Goal: Information Seeking & Learning: Compare options

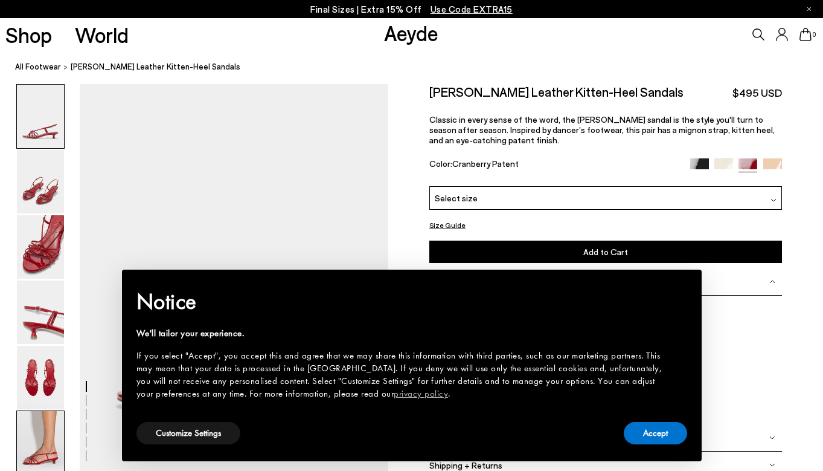
click at [31, 437] on img at bounding box center [40, 442] width 47 height 63
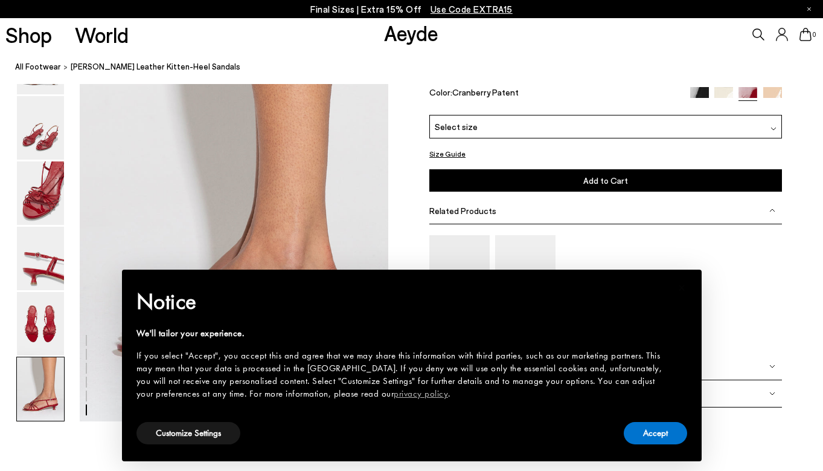
scroll to position [2125, 0]
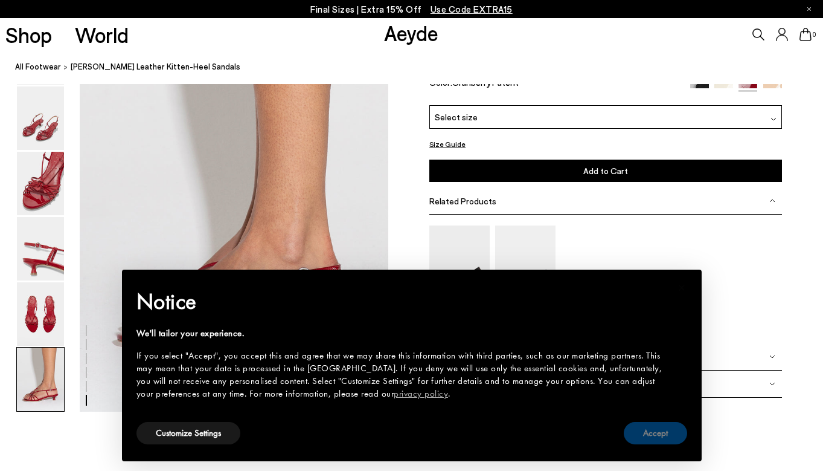
click at [654, 431] on button "Accept" at bounding box center [655, 433] width 63 height 22
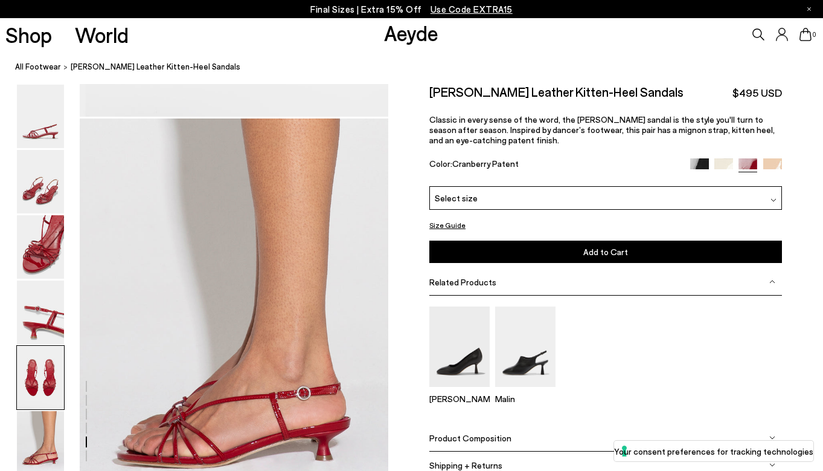
scroll to position [1840, 0]
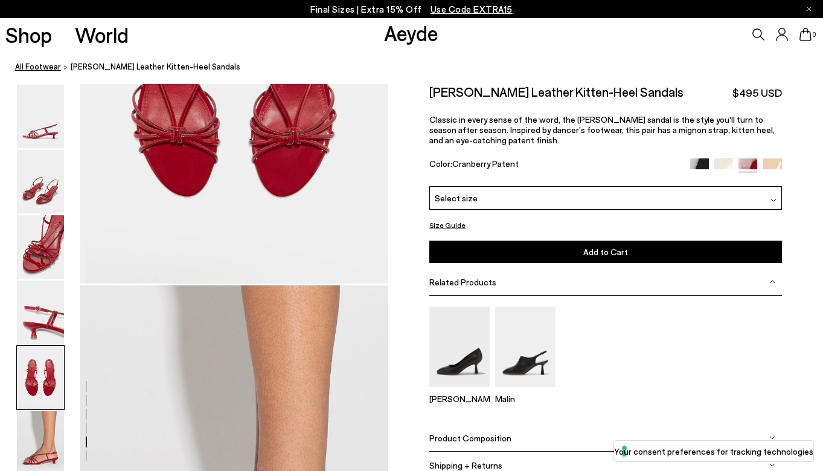
click at [37, 68] on link "All Footwear" at bounding box center [38, 66] width 46 height 13
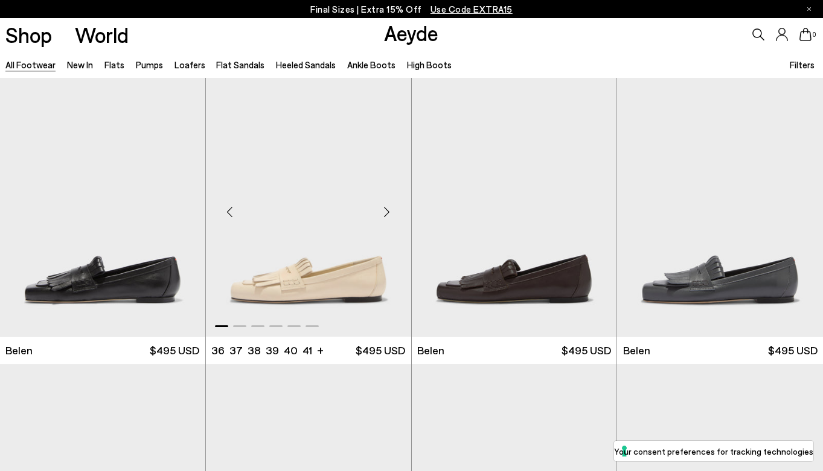
click at [383, 211] on div "Next slide" at bounding box center [387, 212] width 36 height 36
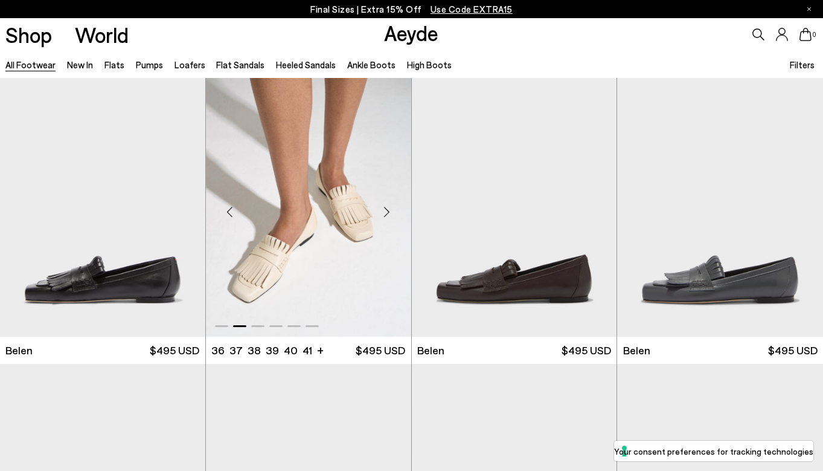
click at [386, 211] on div "Next slide" at bounding box center [387, 212] width 36 height 36
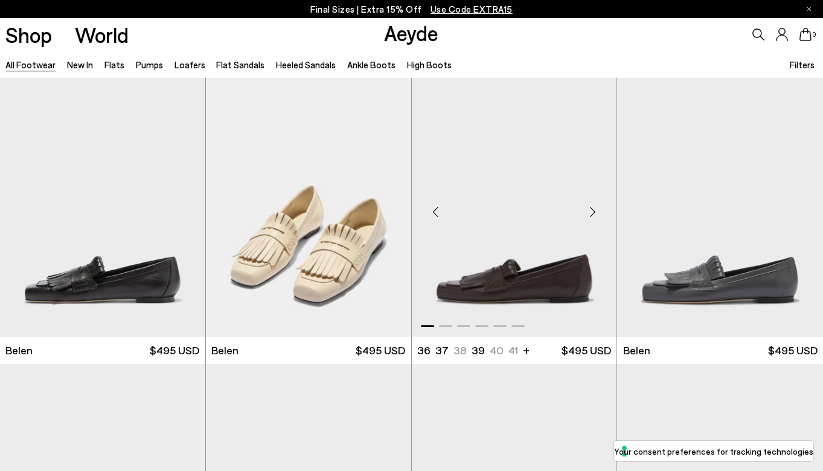
click at [593, 211] on div "Next slide" at bounding box center [592, 212] width 36 height 36
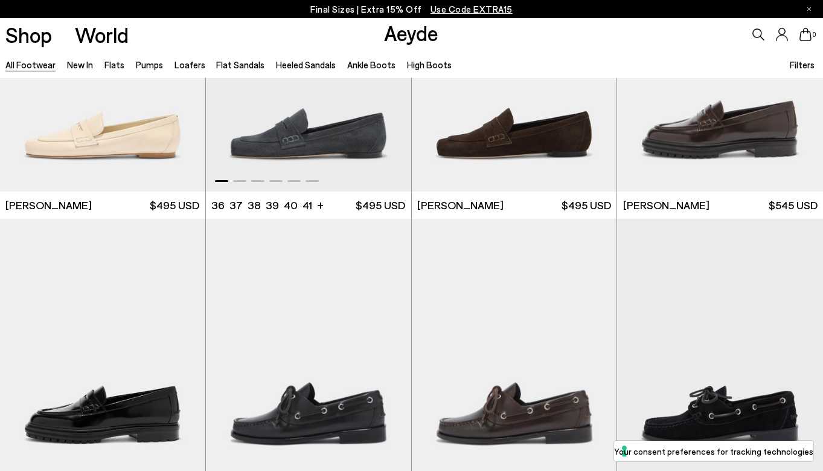
scroll to position [641, 0]
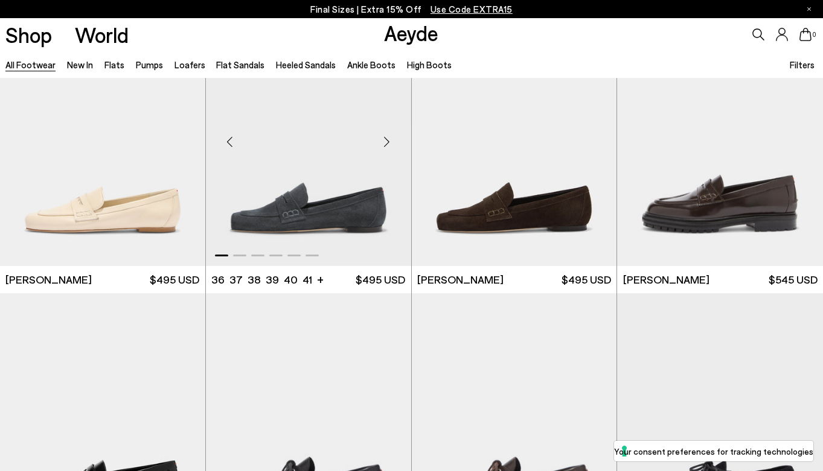
click at [390, 141] on div "Next slide" at bounding box center [387, 141] width 36 height 36
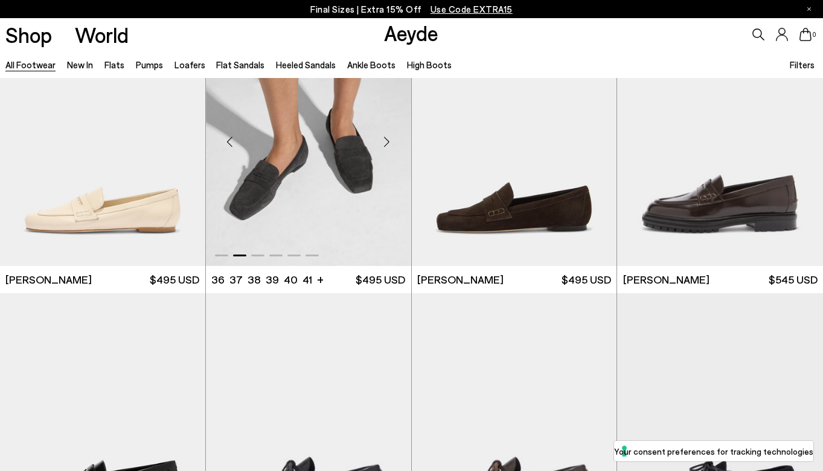
click at [390, 141] on div "Next slide" at bounding box center [387, 141] width 36 height 36
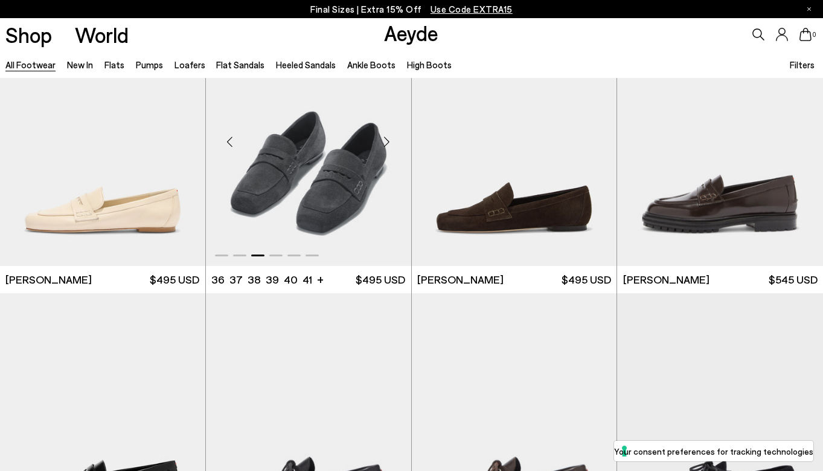
click at [390, 141] on div "Next slide" at bounding box center [387, 141] width 36 height 36
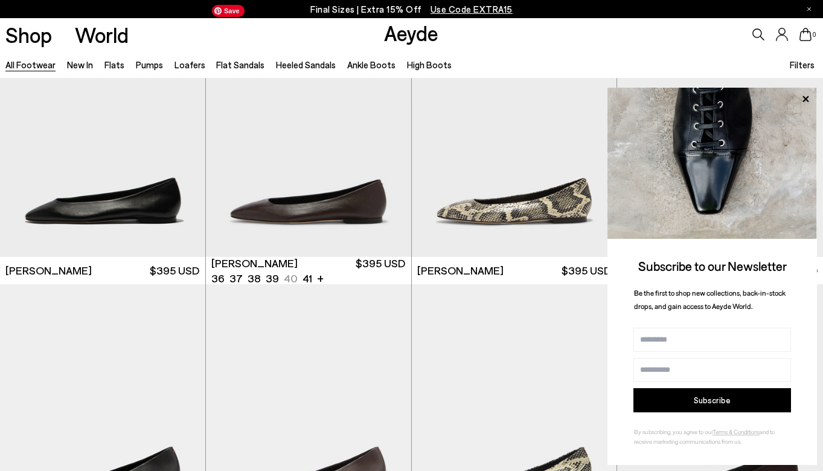
scroll to position [1830, 0]
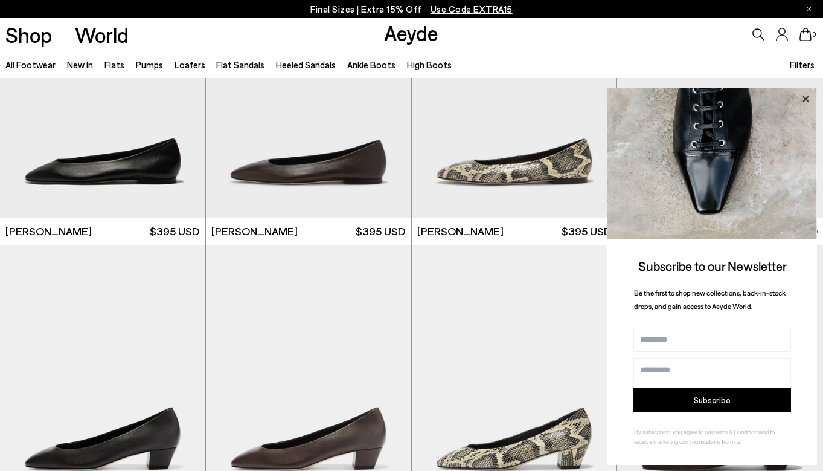
click at [804, 100] on icon at bounding box center [806, 98] width 6 height 6
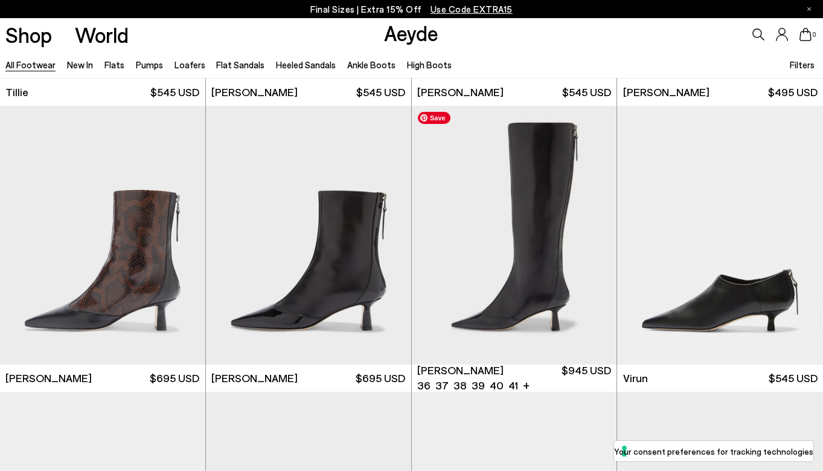
scroll to position [3396, 0]
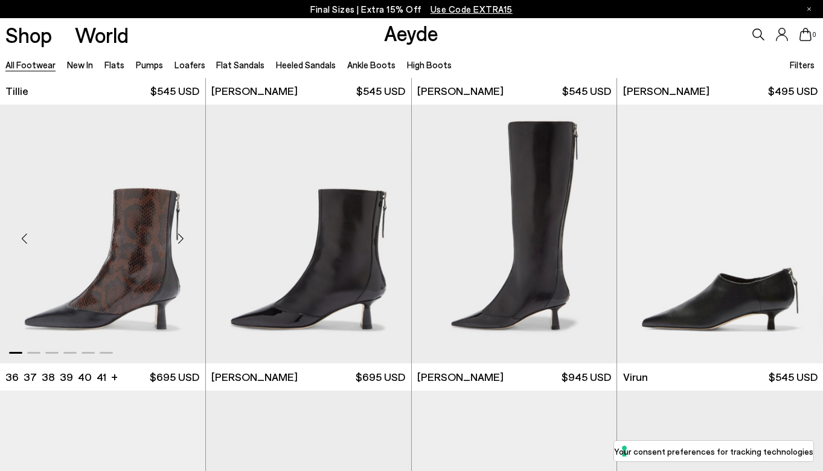
click at [185, 239] on div "Next slide" at bounding box center [181, 238] width 36 height 36
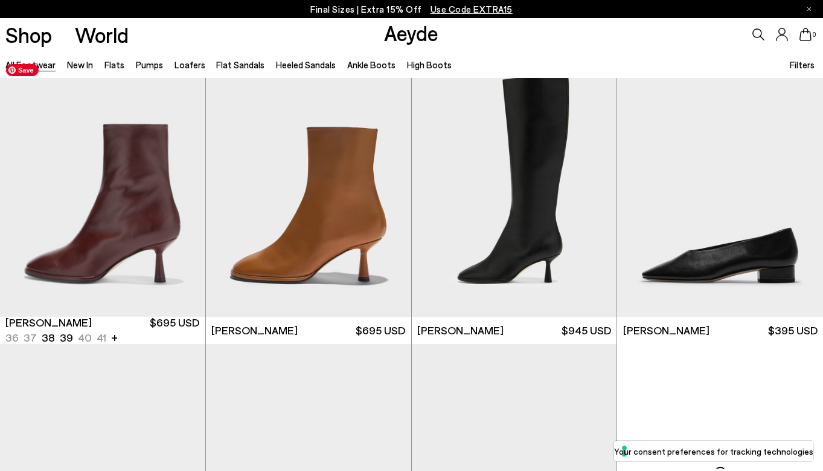
scroll to position [5637, 0]
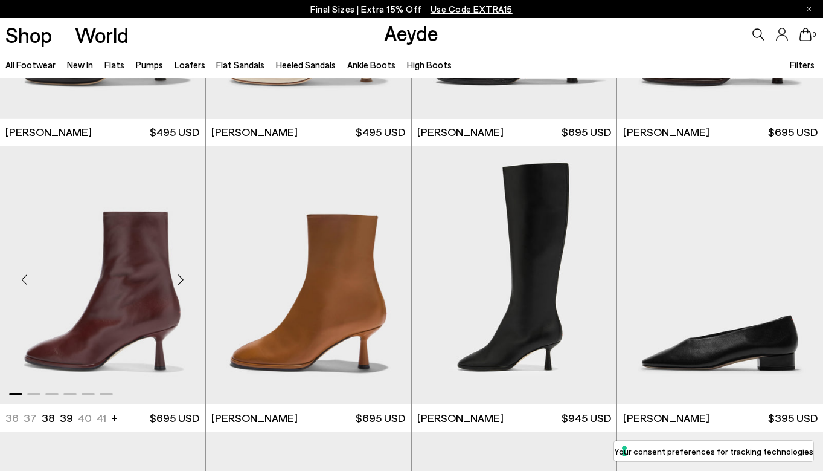
click at [184, 281] on div "Next slide" at bounding box center [181, 280] width 36 height 36
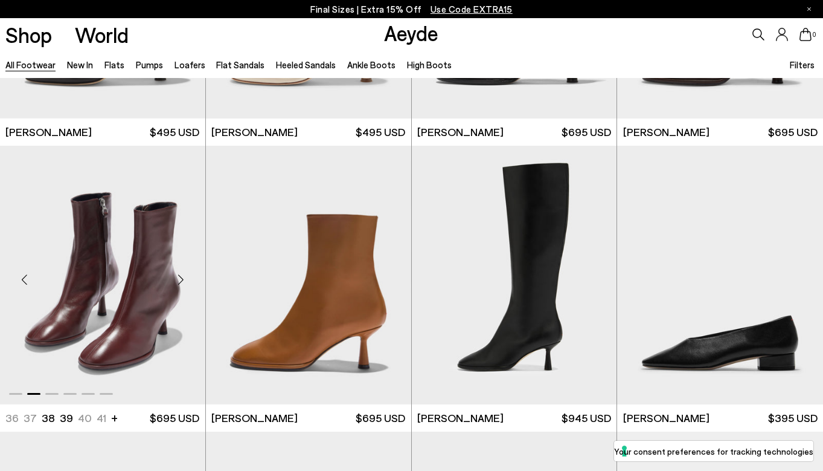
click at [184, 281] on div "Next slide" at bounding box center [181, 280] width 36 height 36
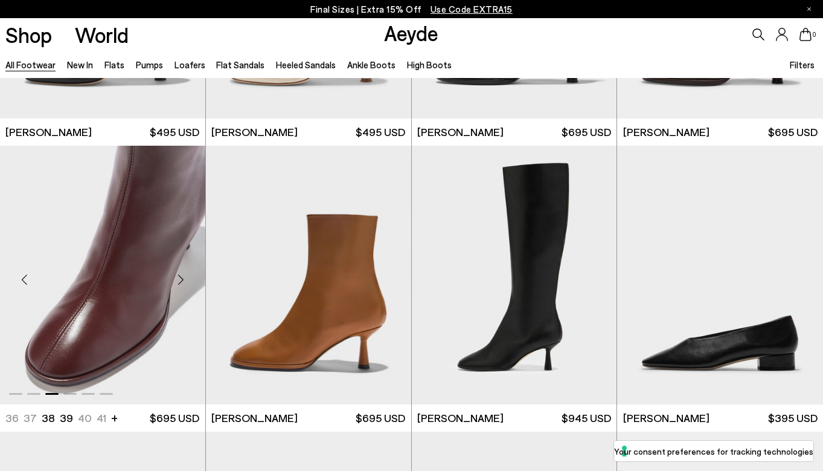
click at [184, 281] on div "Next slide" at bounding box center [181, 280] width 36 height 36
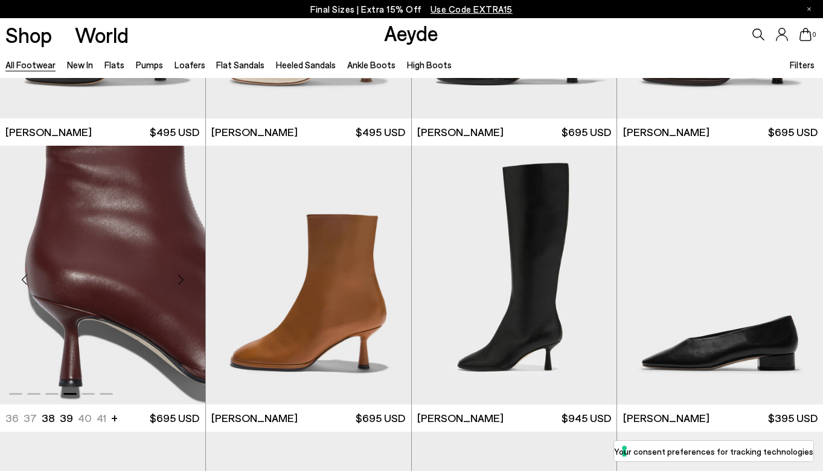
click at [184, 281] on div "Next slide" at bounding box center [181, 280] width 36 height 36
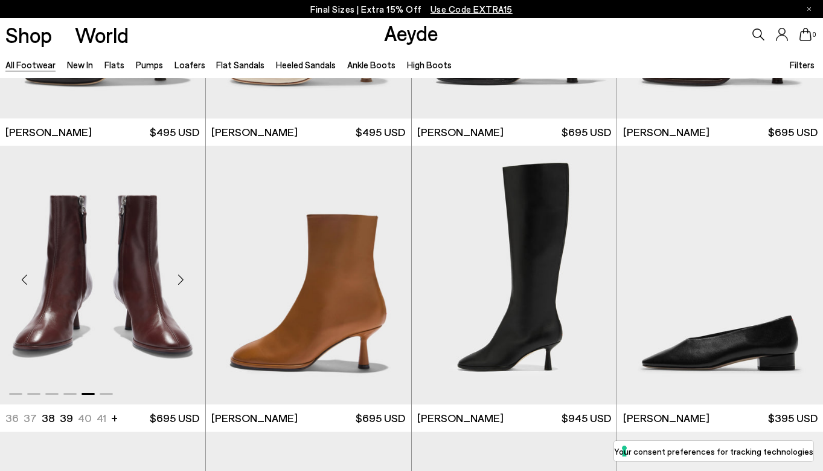
click at [184, 281] on div "Next slide" at bounding box center [181, 280] width 36 height 36
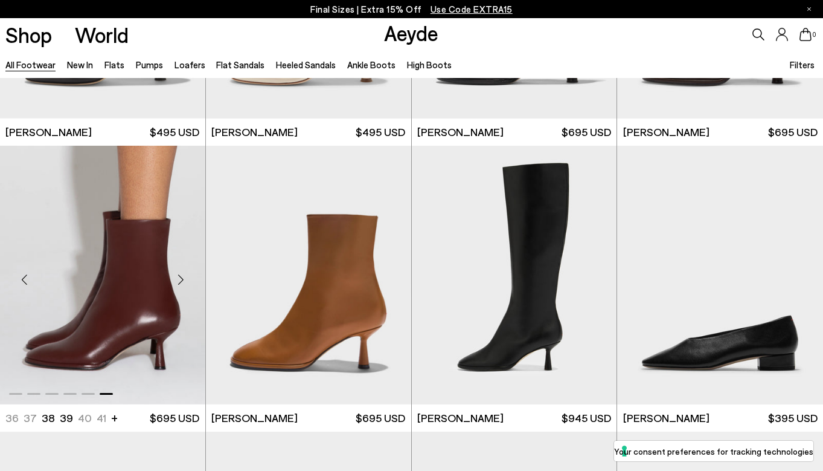
click at [184, 281] on div "Next slide" at bounding box center [181, 280] width 36 height 36
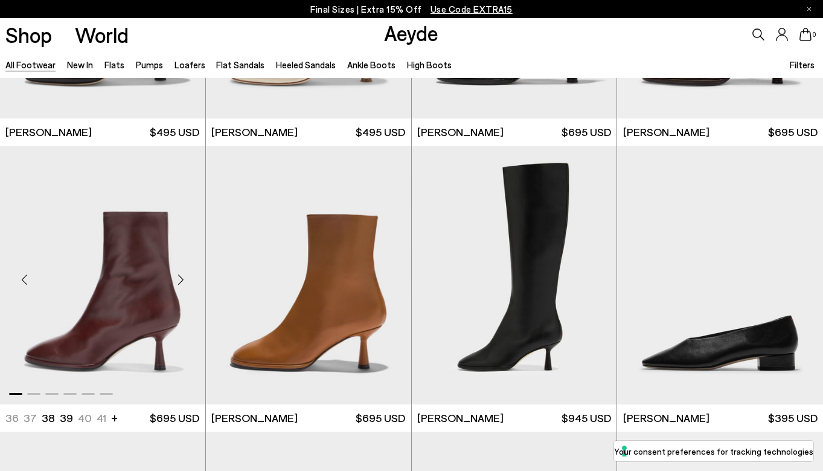
click at [184, 281] on div "Next slide" at bounding box center [181, 280] width 36 height 36
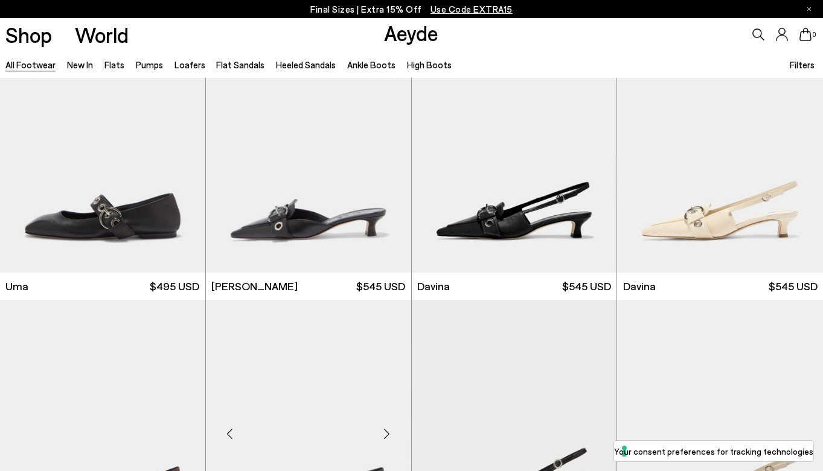
scroll to position [6582, 0]
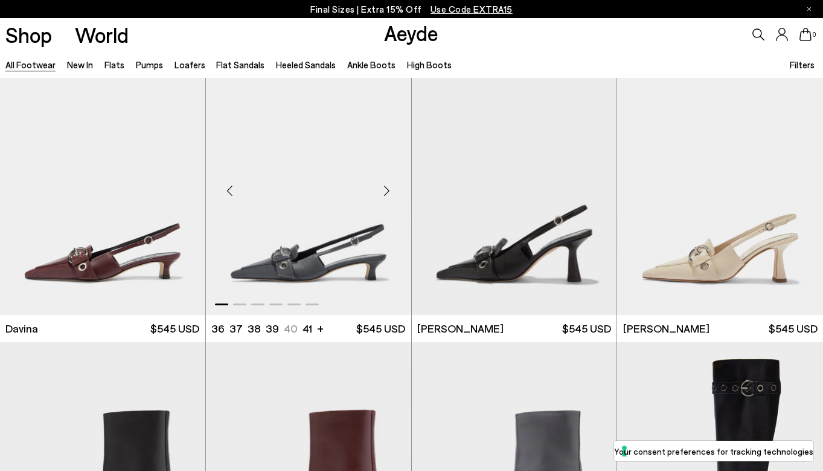
click at [388, 195] on div "Next slide" at bounding box center [387, 191] width 36 height 36
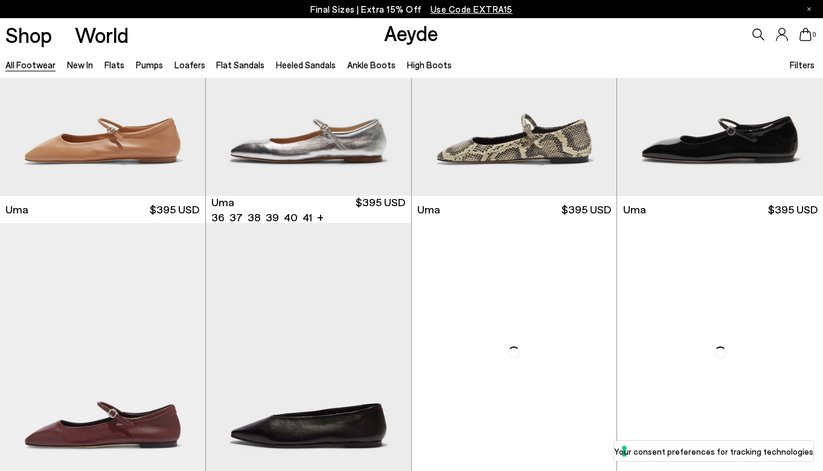
scroll to position [8933, 0]
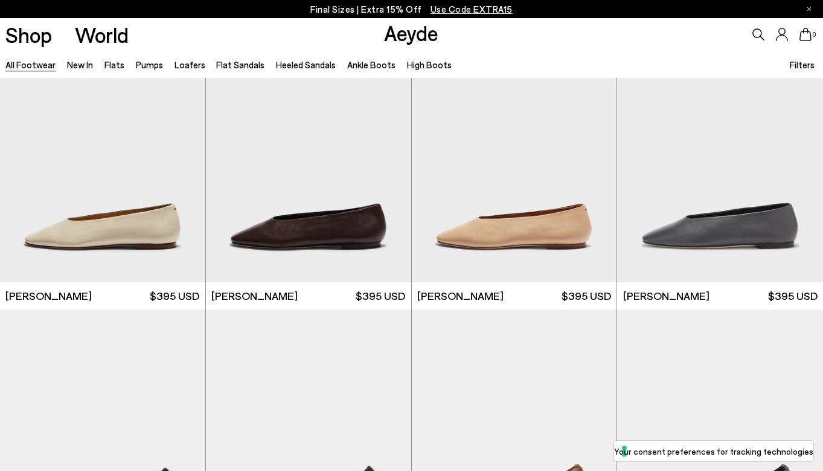
scroll to position [10729, 0]
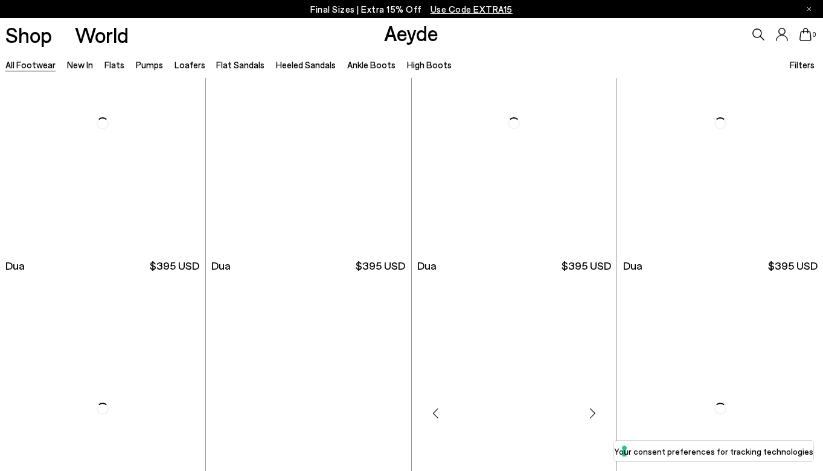
scroll to position [11437, 0]
